Goal: Task Accomplishment & Management: Complete application form

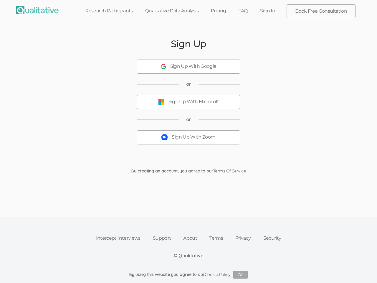
click at [188, 141] on button "Sign Up With Zoom" at bounding box center [188, 137] width 103 height 14
click at [188, 67] on div "Sign Up With Google" at bounding box center [193, 66] width 46 height 7
click at [188, 102] on div "Sign Up With Microsoft" at bounding box center [193, 101] width 51 height 7
click at [188, 137] on button "Sign Up With Zoom" at bounding box center [188, 137] width 103 height 14
click at [241, 274] on button "Ok" at bounding box center [240, 275] width 14 height 8
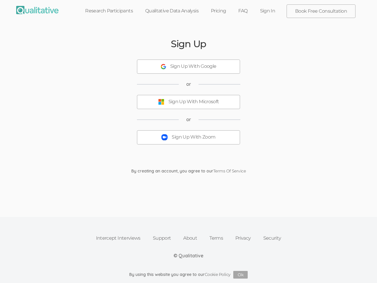
click at [188, 141] on button "Sign Up With Zoom" at bounding box center [188, 137] width 103 height 14
click at [188, 67] on div "Sign Up With Google" at bounding box center [193, 66] width 46 height 7
click at [188, 102] on div "Sign Up With Microsoft" at bounding box center [193, 101] width 51 height 7
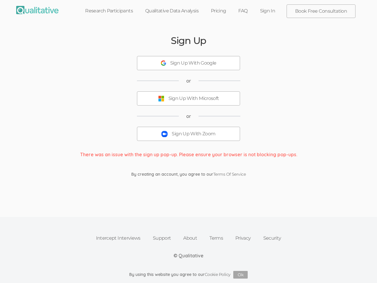
click at [241, 274] on button "Ok" at bounding box center [240, 275] width 14 height 8
